Goal: Information Seeking & Learning: Compare options

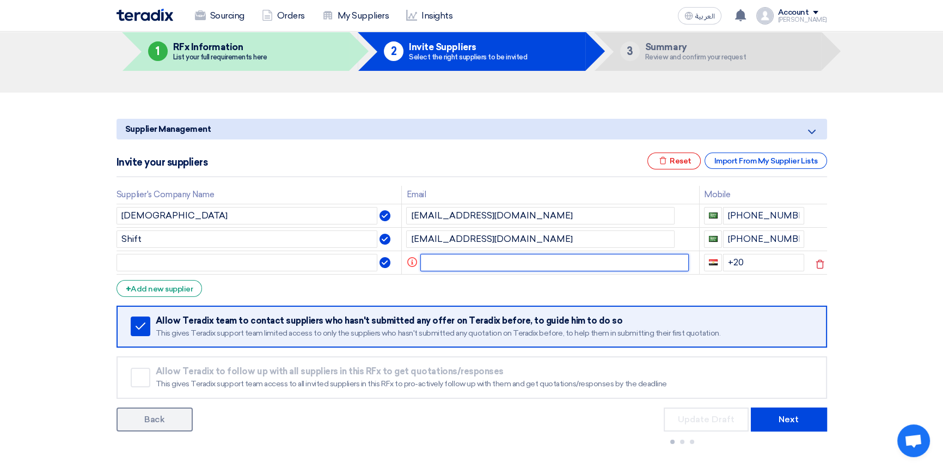
click at [445, 260] on input "text" at bounding box center [554, 262] width 268 height 17
paste input "[EMAIL_ADDRESS][DOMAIN_NAME]"
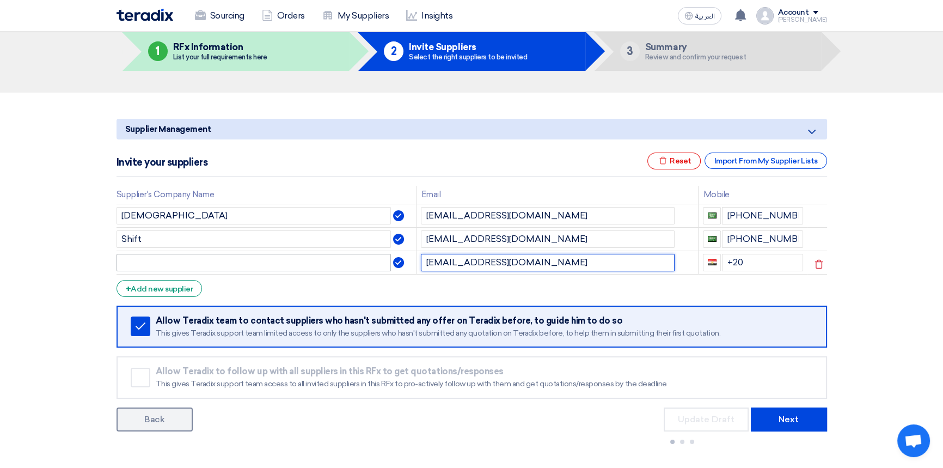
type input "[EMAIL_ADDRESS][DOMAIN_NAME]"
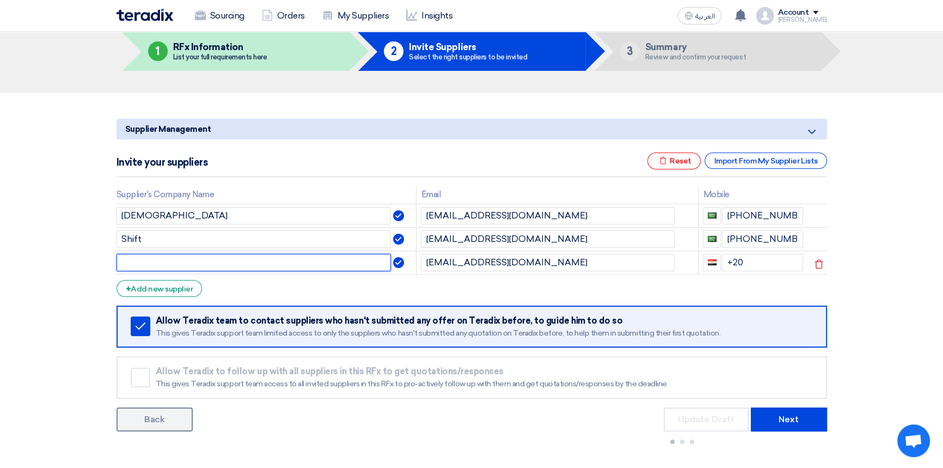
click at [207, 261] on input "text" at bounding box center [254, 262] width 275 height 17
type input "Shift"
click at [502, 421] on div "Back Update Draft Next" at bounding box center [472, 427] width 711 height 41
click at [572, 288] on form "Supplier Management Minimize/Maximize Category Invite your suppliers Excel file…" at bounding box center [472, 283] width 711 height 329
click at [509, 416] on div "Back Update Draft Next" at bounding box center [472, 427] width 711 height 41
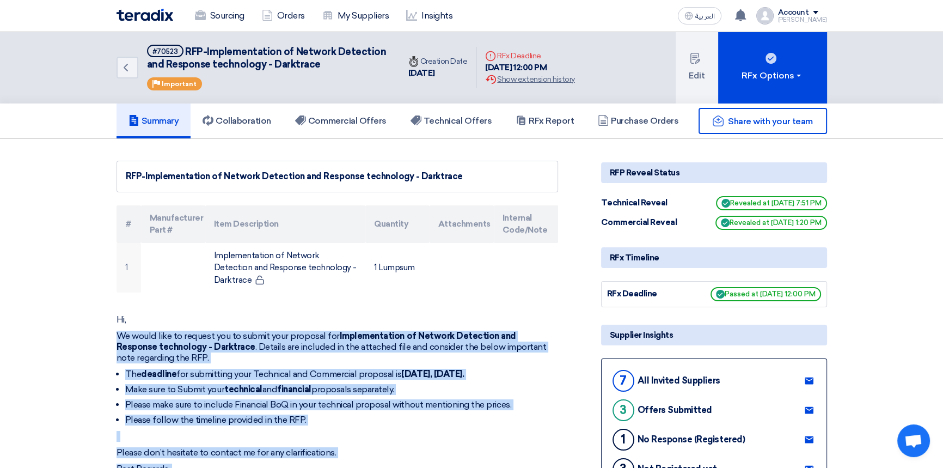
click at [151, 15] on img at bounding box center [145, 15] width 57 height 13
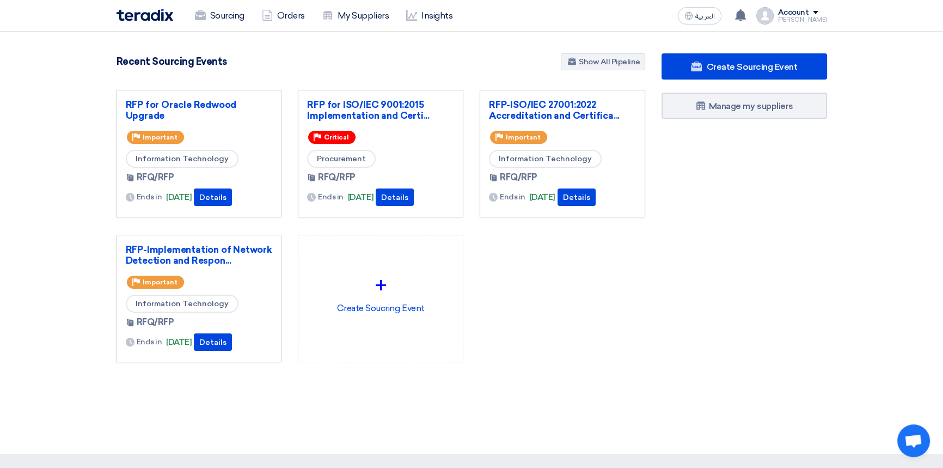
click at [622, 352] on div "RFP for Oracle Redwood Upgrade Priority Important Information Technology RFQ/RF…" at bounding box center [380, 235] width 545 height 290
click at [224, 16] on link "Sourcing" at bounding box center [219, 16] width 67 height 24
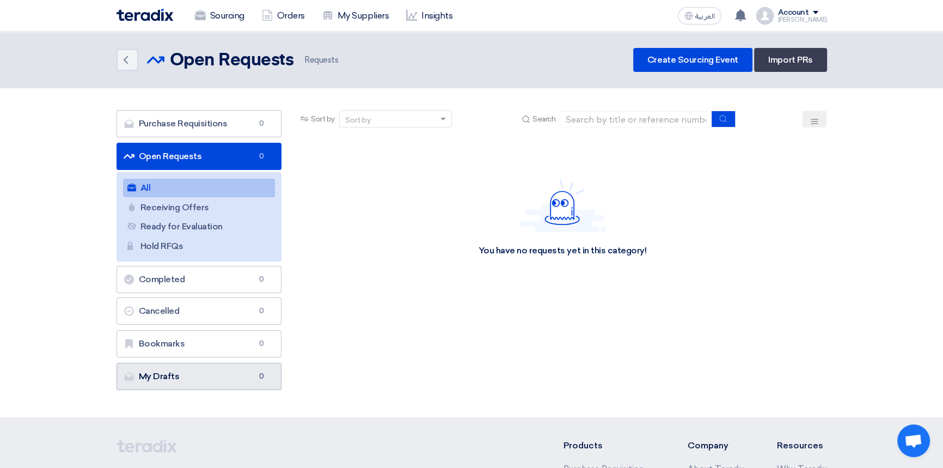
click at [185, 381] on link "My Drafts My Drafts 0" at bounding box center [200, 376] width 166 height 27
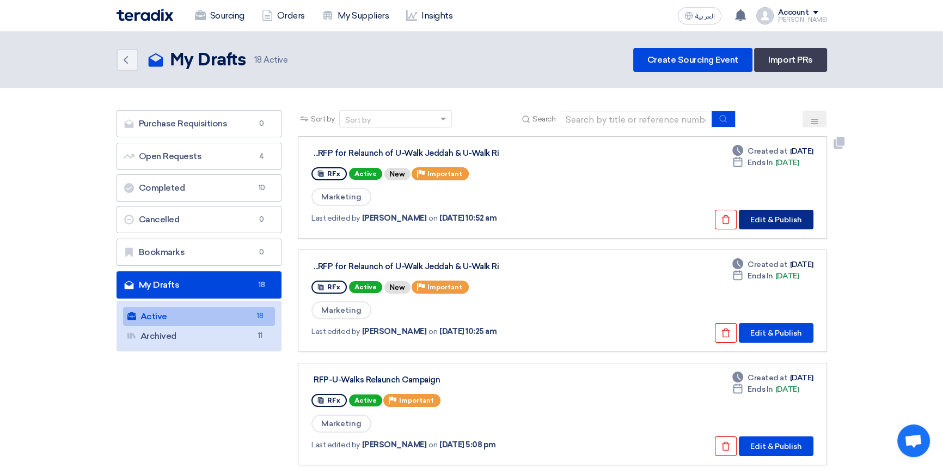
click at [773, 220] on button "Edit & Publish" at bounding box center [776, 220] width 75 height 20
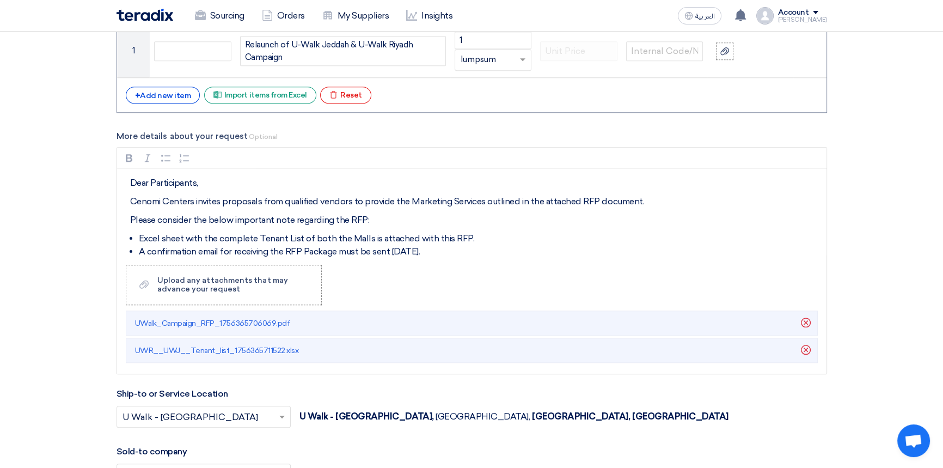
scroll to position [1237, 0]
click at [209, 237] on li "Excel sheet with the complete Tenant List of both the Malls is attached with th…" at bounding box center [480, 237] width 682 height 13
click at [236, 235] on li "Excel sheet with the complete Tenant List of both the Malls is attached with th…" at bounding box center [480, 237] width 682 height 13
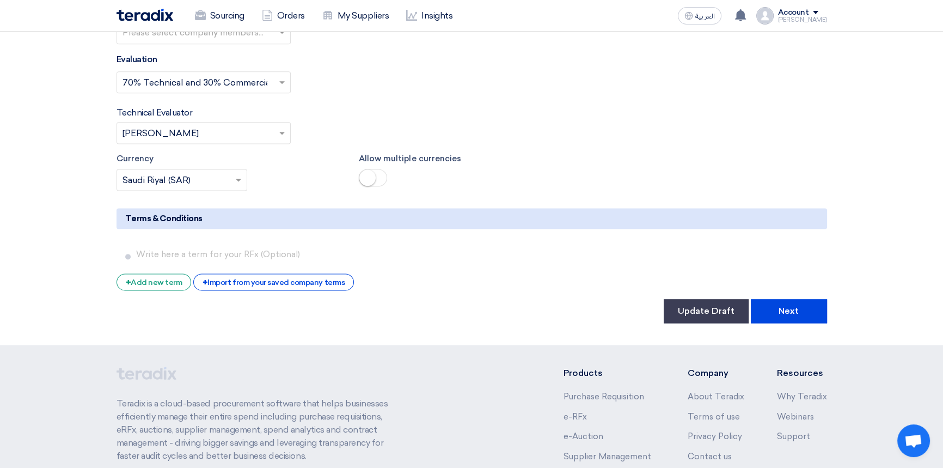
scroll to position [1831, 0]
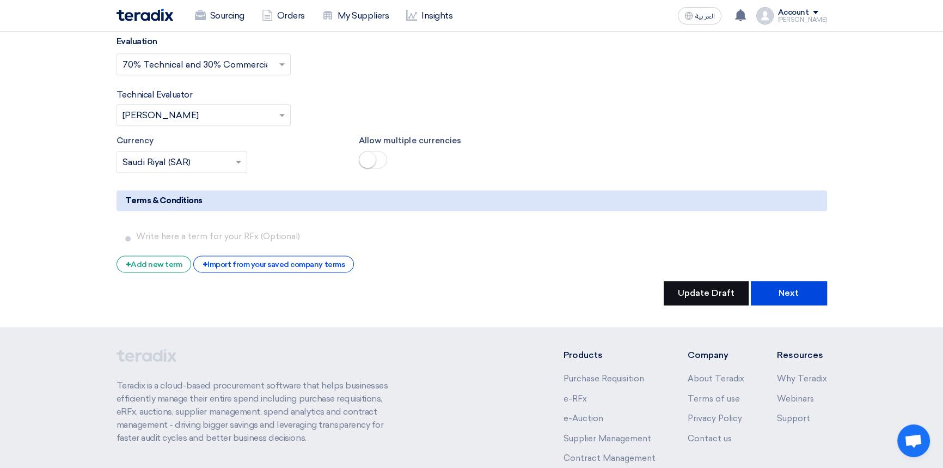
click at [696, 281] on button "Update Draft" at bounding box center [706, 293] width 85 height 24
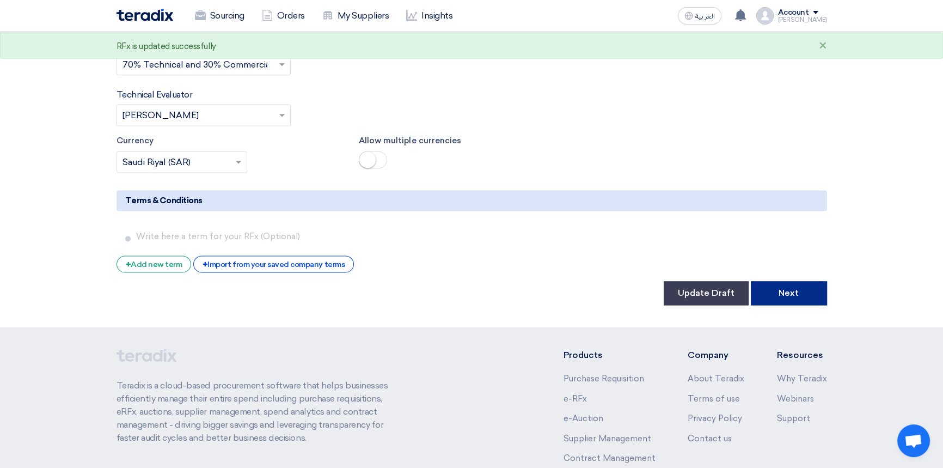
click at [799, 281] on button "Next" at bounding box center [789, 293] width 76 height 24
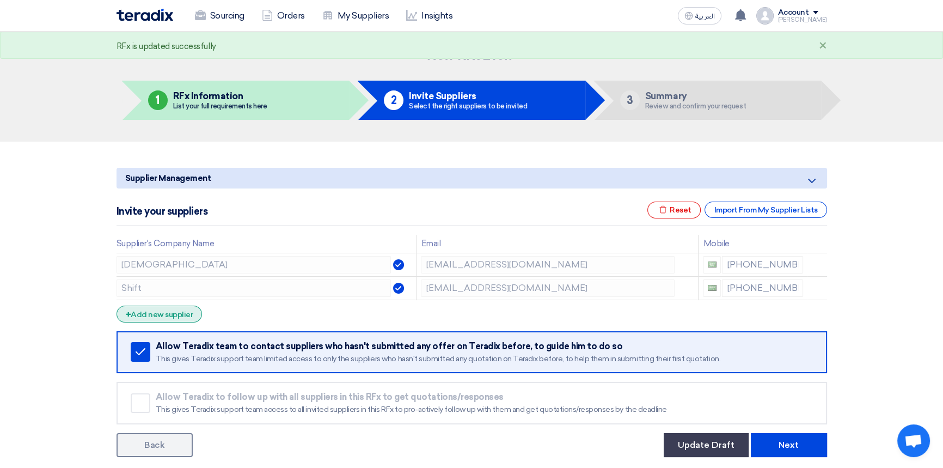
click at [155, 317] on div "+ Add new supplier" at bounding box center [160, 313] width 86 height 17
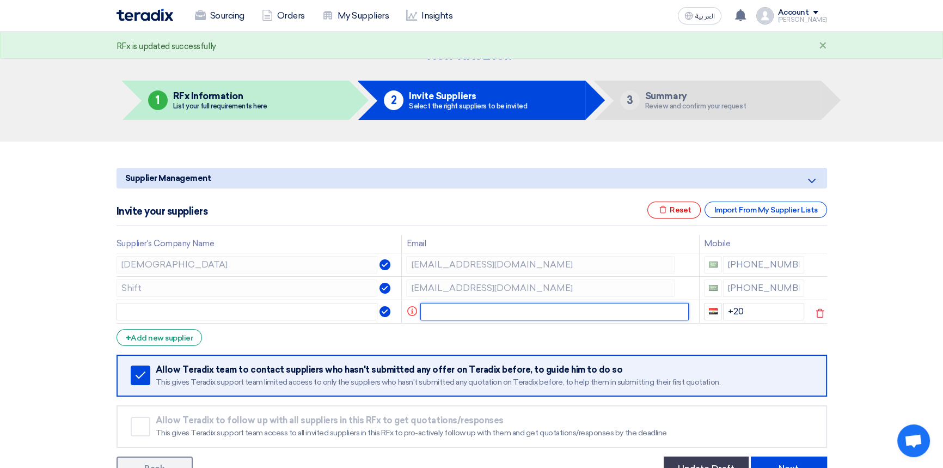
click at [450, 308] on input "text" at bounding box center [554, 311] width 268 height 17
paste input "[EMAIL_ADDRESS][DOMAIN_NAME]"
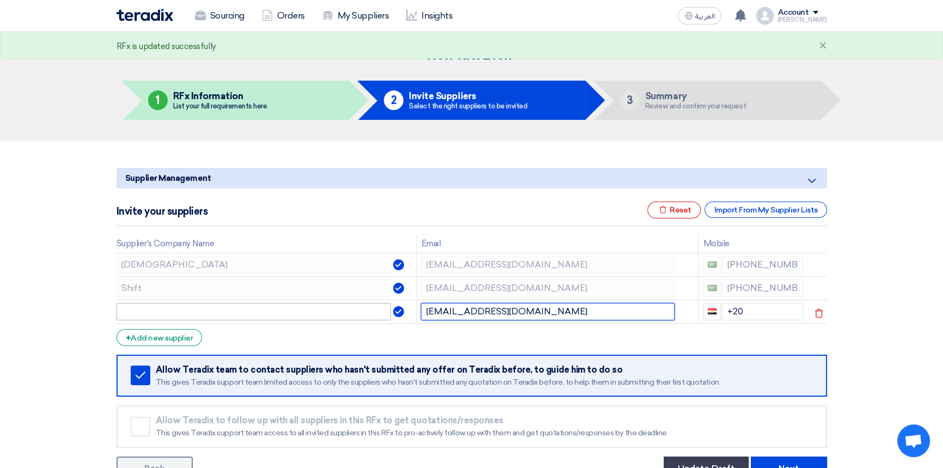
type input "[EMAIL_ADDRESS][DOMAIN_NAME]"
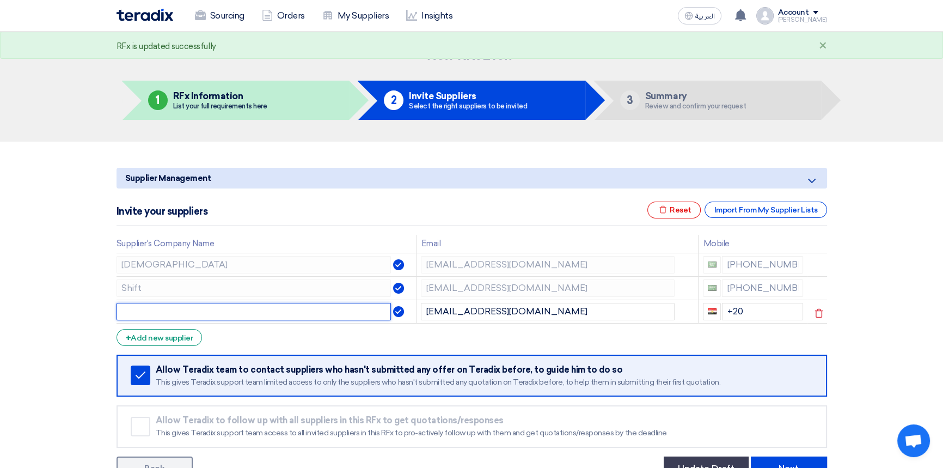
click at [219, 312] on input "text" at bounding box center [254, 311] width 275 height 17
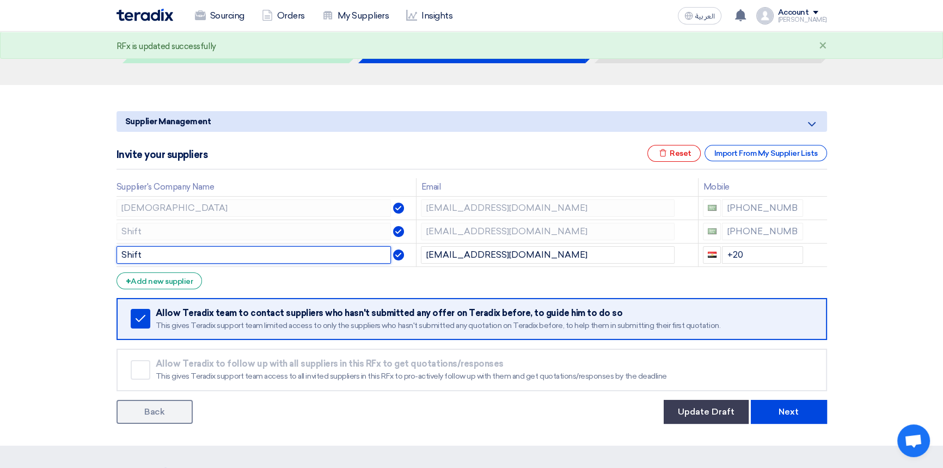
scroll to position [148, 0]
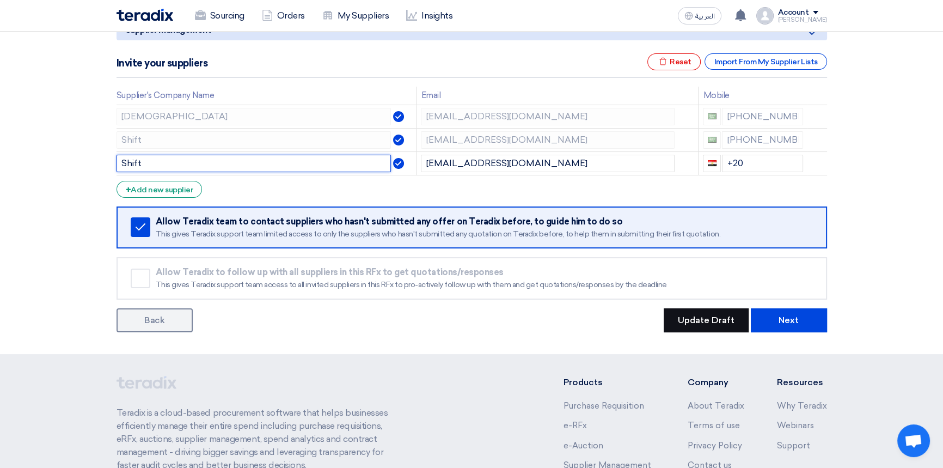
type input "Shift"
click at [699, 319] on button "Update Draft" at bounding box center [706, 320] width 85 height 24
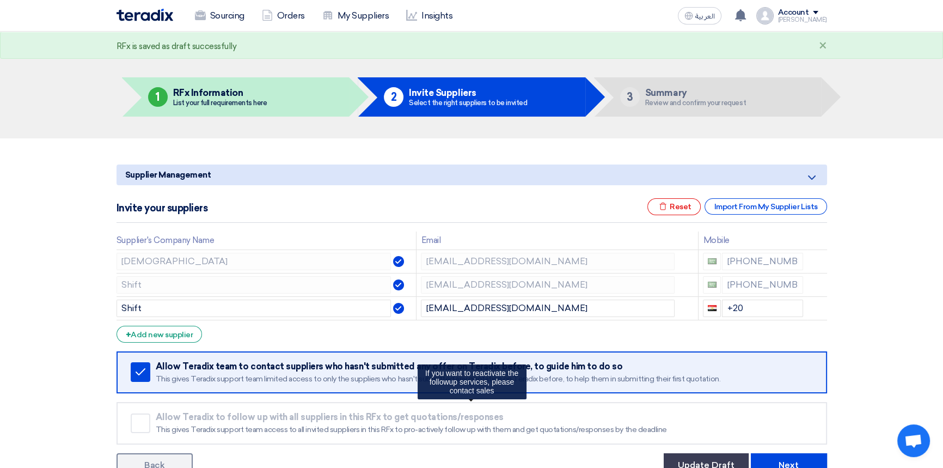
scroll to position [0, 0]
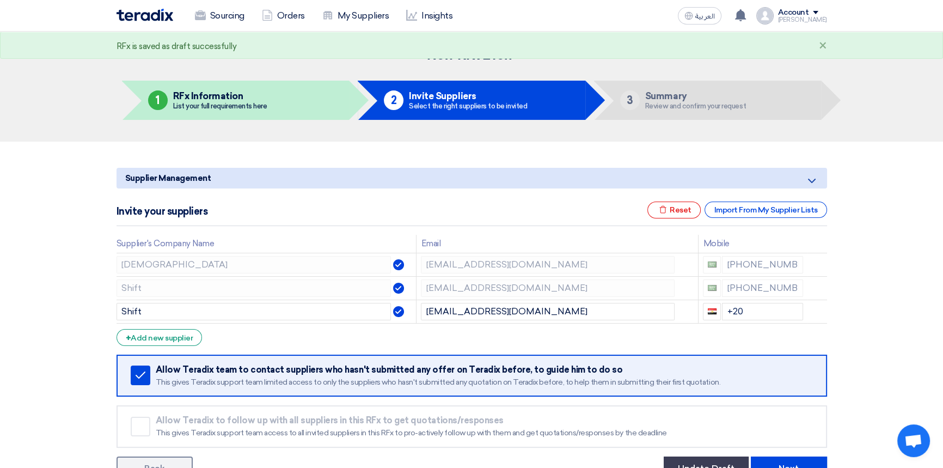
click at [889, 268] on section "Supplier Management Minimize/Maximize Category Invite your suppliers Excel file…" at bounding box center [471, 322] width 943 height 360
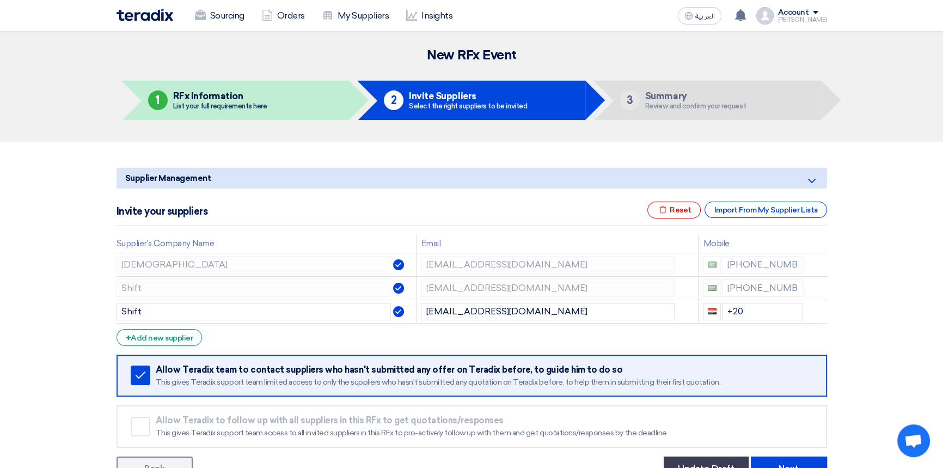
click at [561, 334] on form "Supplier Management Minimize/Maximize Category Invite your suppliers Excel file…" at bounding box center [472, 324] width 711 height 313
click at [519, 338] on form "Supplier Management Minimize/Maximize Category Invite your suppliers Excel file…" at bounding box center [472, 324] width 711 height 313
click at [869, 345] on section "Supplier Management Minimize/Maximize Category Invite your suppliers Excel file…" at bounding box center [471, 322] width 943 height 360
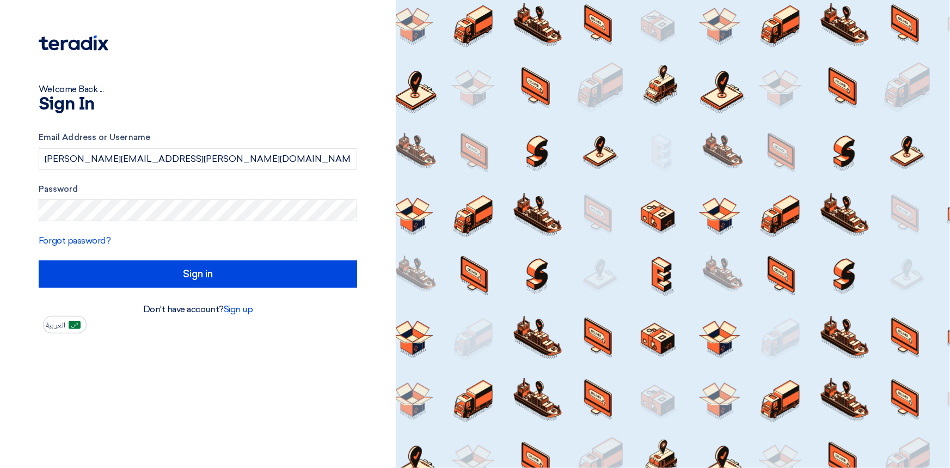
type input "Sign in"
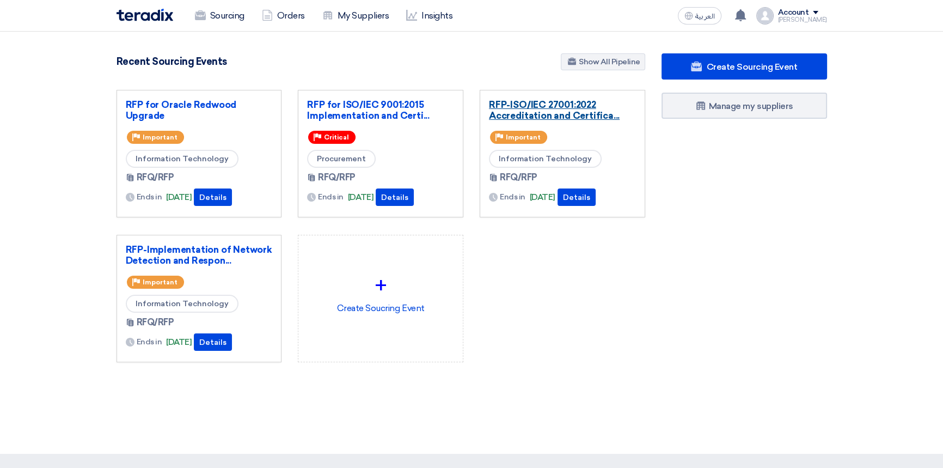
click at [562, 109] on link "RFP-ISO/IEC 27001:2022 Accreditation and Certifica..." at bounding box center [562, 110] width 147 height 22
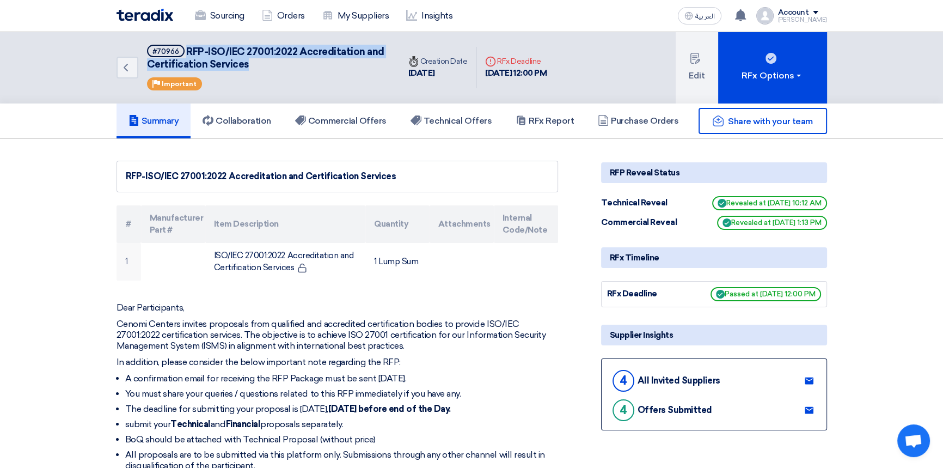
drag, startPoint x: 249, startPoint y: 68, endPoint x: 186, endPoint y: 52, distance: 64.6
click at [186, 52] on h5 "#70966 RFP-ISO/IEC 27001:2022 Accreditation and Certification Services" at bounding box center [267, 58] width 240 height 27
copy span "RFP-ISO/IEC 27001:2022 Accreditation and Certification Services"
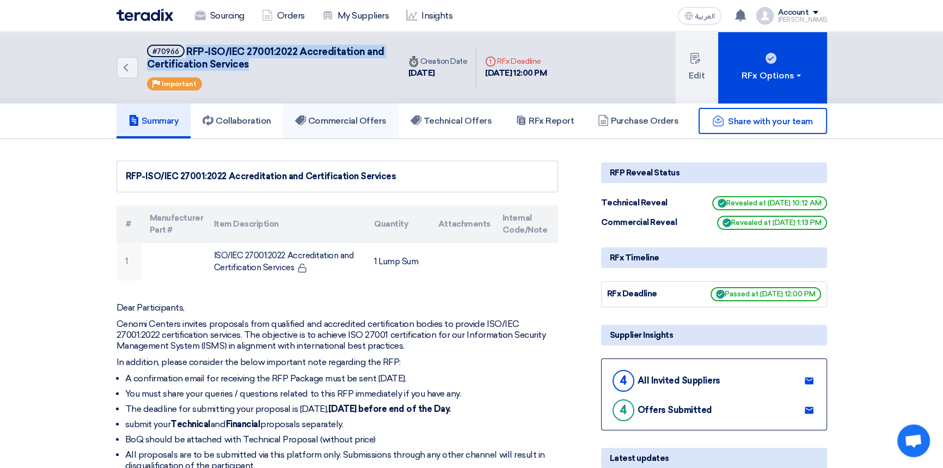
click at [350, 121] on h5 "Commercial Offers" at bounding box center [340, 120] width 91 height 11
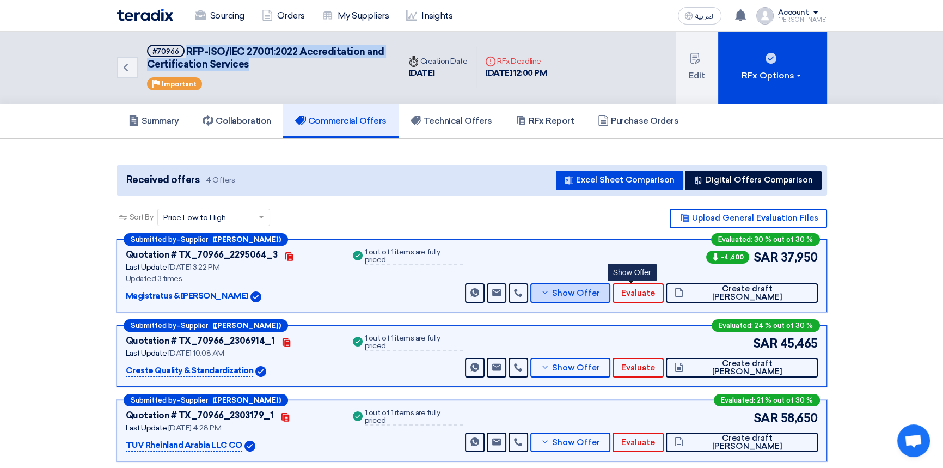
click at [611, 299] on button "Show Offer" at bounding box center [570, 293] width 81 height 20
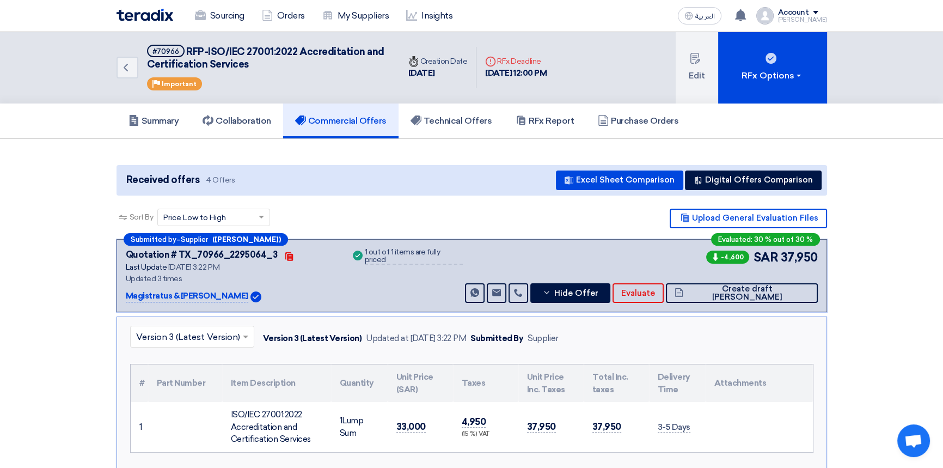
click at [182, 341] on input "text" at bounding box center [186, 337] width 101 height 18
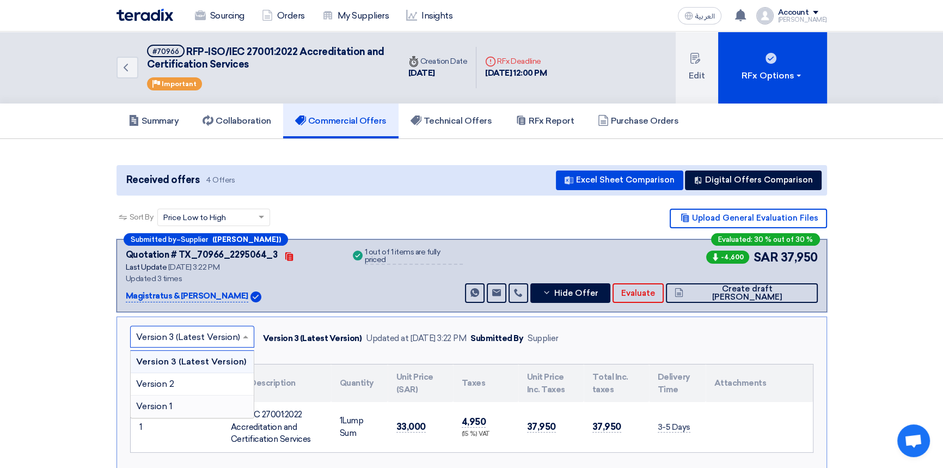
click at [177, 403] on div "Version 1" at bounding box center [192, 406] width 123 height 22
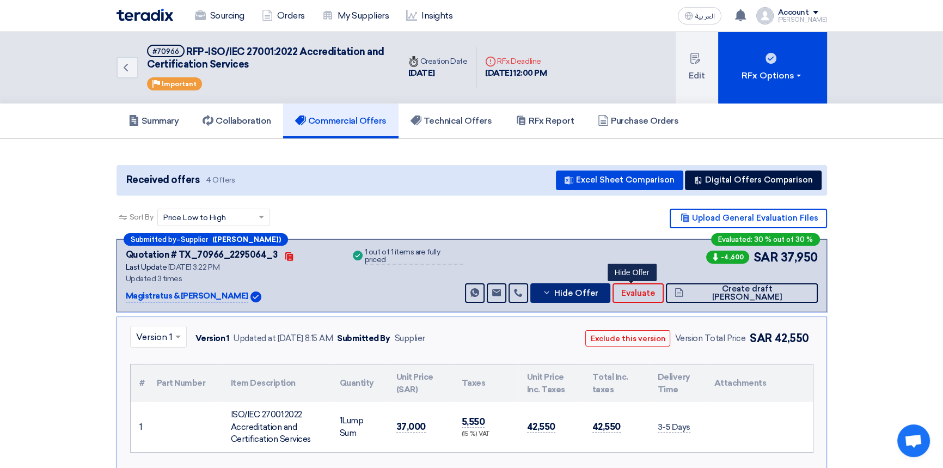
click at [611, 299] on button "Hide Offer" at bounding box center [570, 293] width 81 height 20
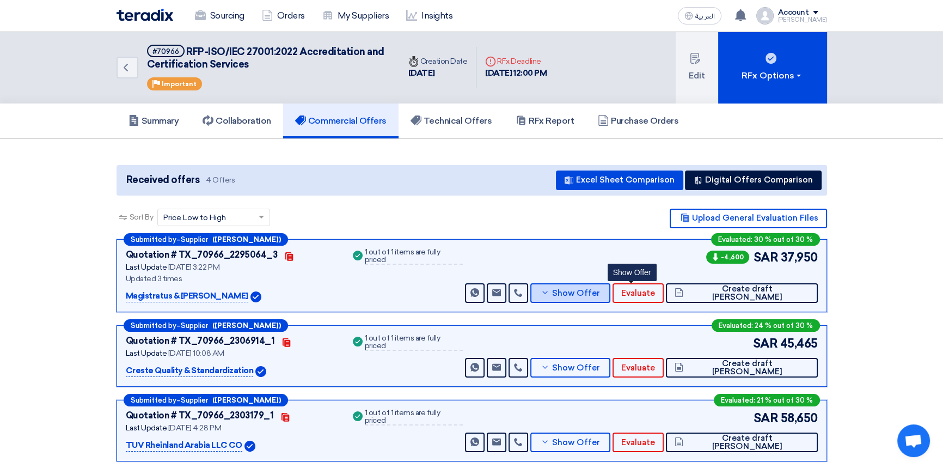
click at [600, 295] on span "Show Offer" at bounding box center [576, 293] width 48 height 8
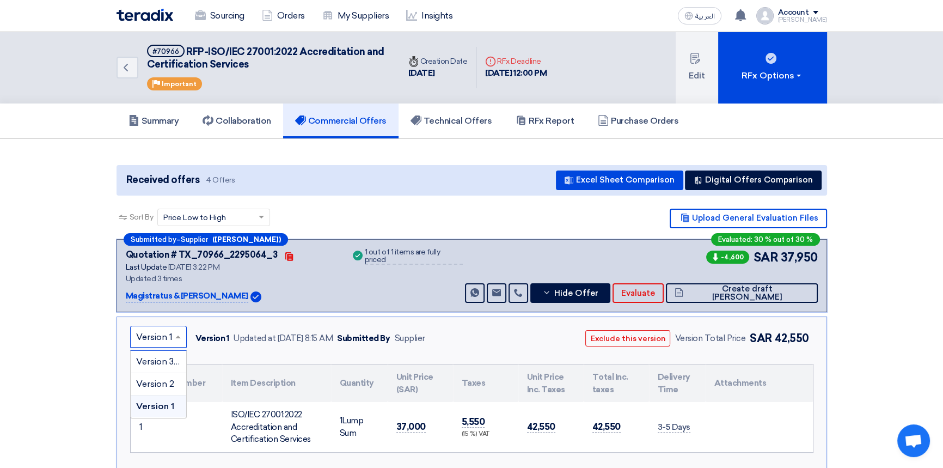
click at [144, 340] on input "text" at bounding box center [153, 337] width 34 height 18
click at [155, 380] on span "Version 2" at bounding box center [155, 383] width 38 height 10
click at [153, 336] on input "text" at bounding box center [153, 337] width 35 height 18
click at [154, 360] on span "Version 3 (Latest Version)" at bounding box center [188, 361] width 104 height 10
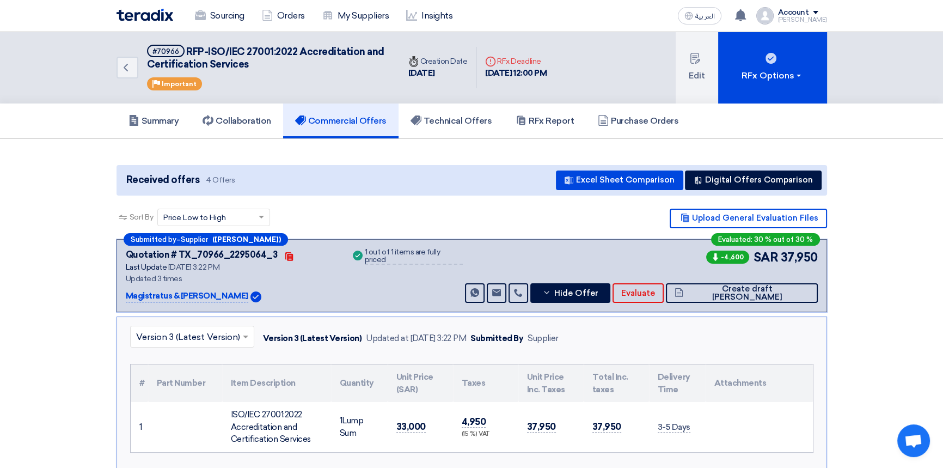
click at [211, 338] on input "text" at bounding box center [186, 337] width 101 height 18
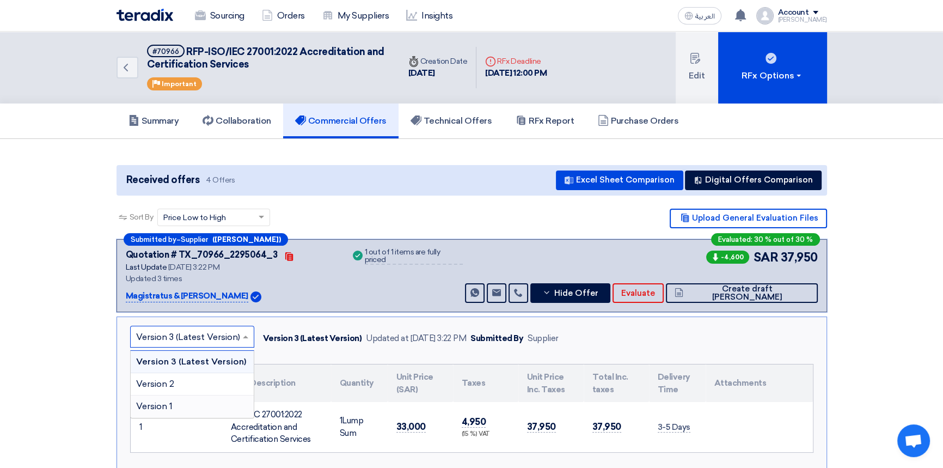
click at [177, 401] on div "Version 1" at bounding box center [192, 406] width 123 height 22
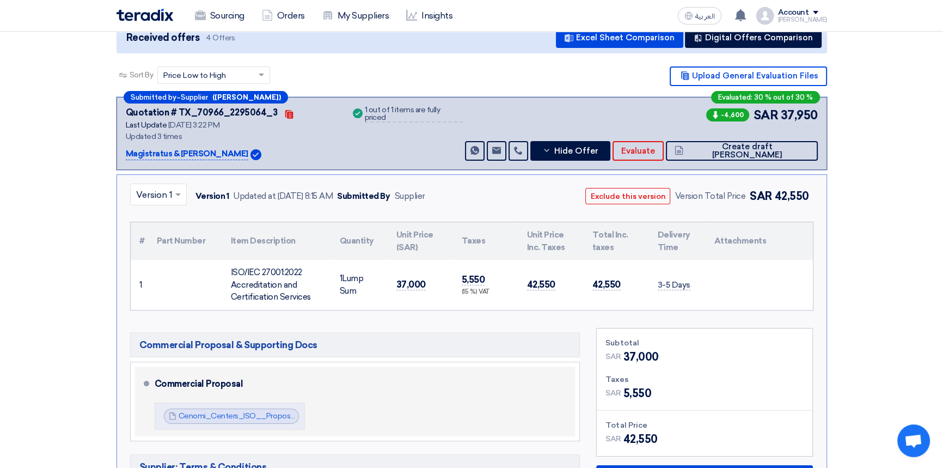
scroll to position [148, 0]
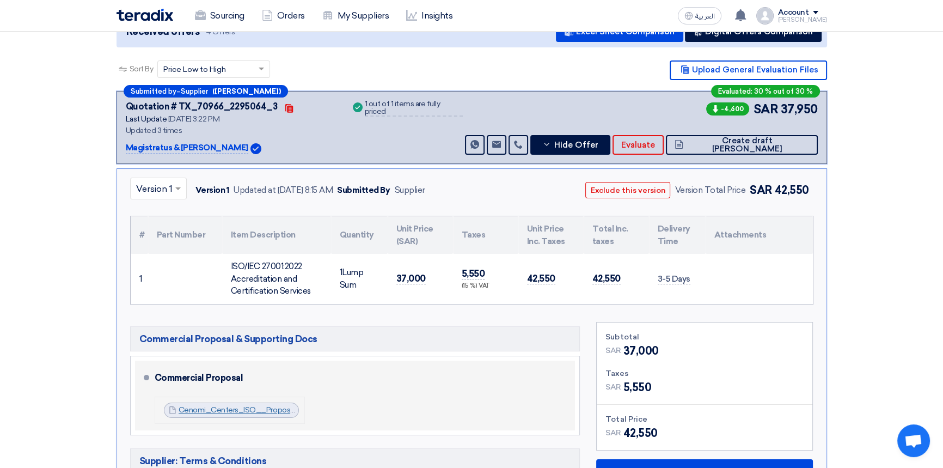
click at [229, 411] on link "Cenomi_Centers_ISO__Proposal__1754802757740.pdf" at bounding box center [278, 409] width 198 height 9
